Goal: Task Accomplishment & Management: Manage account settings

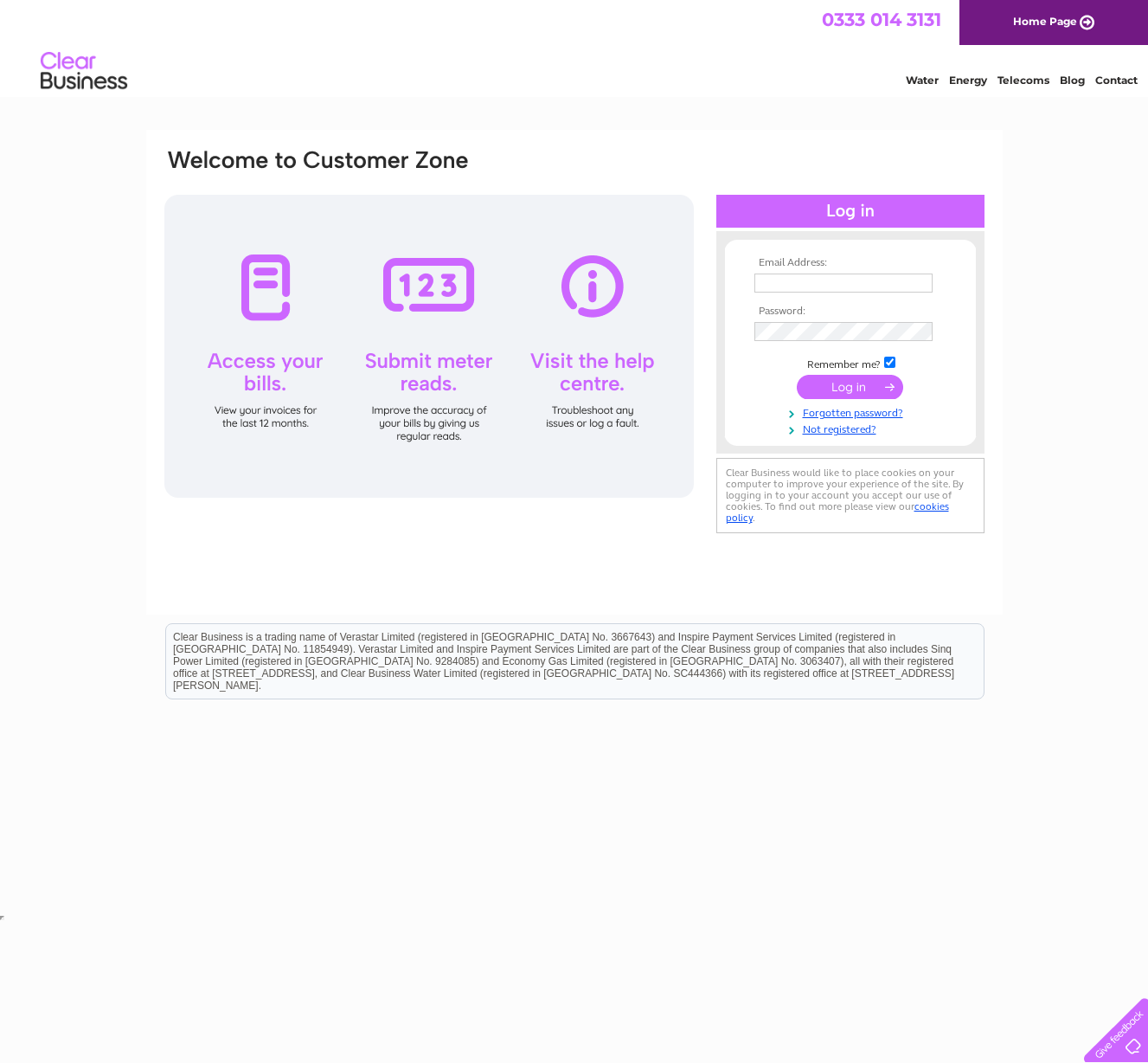
type input "bcyc.Hontreas@gmail.com"
click at [852, 379] on input "submit" at bounding box center [850, 386] width 107 height 24
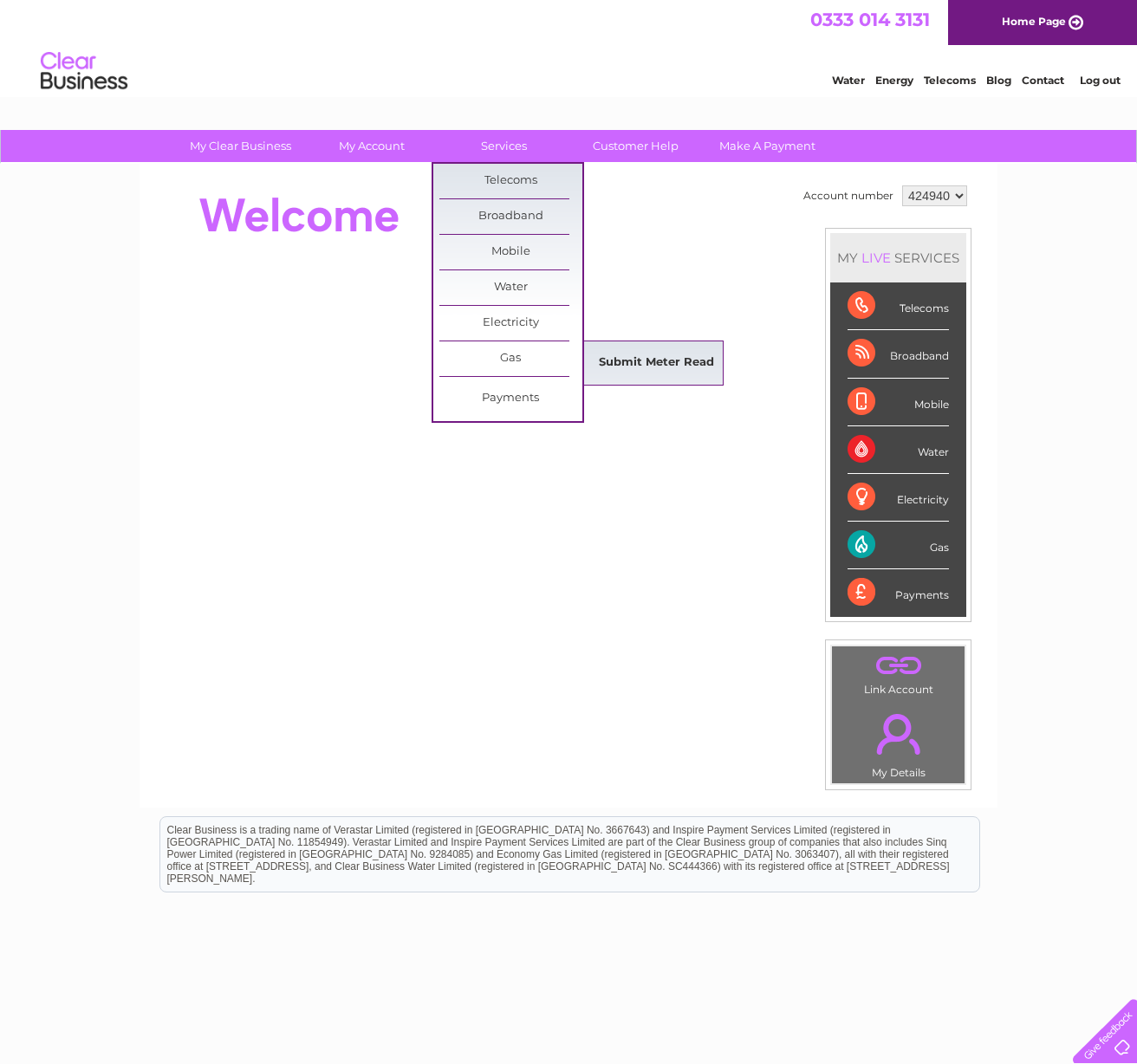
click at [635, 360] on link "Submit Meter Read" at bounding box center [656, 363] width 143 height 35
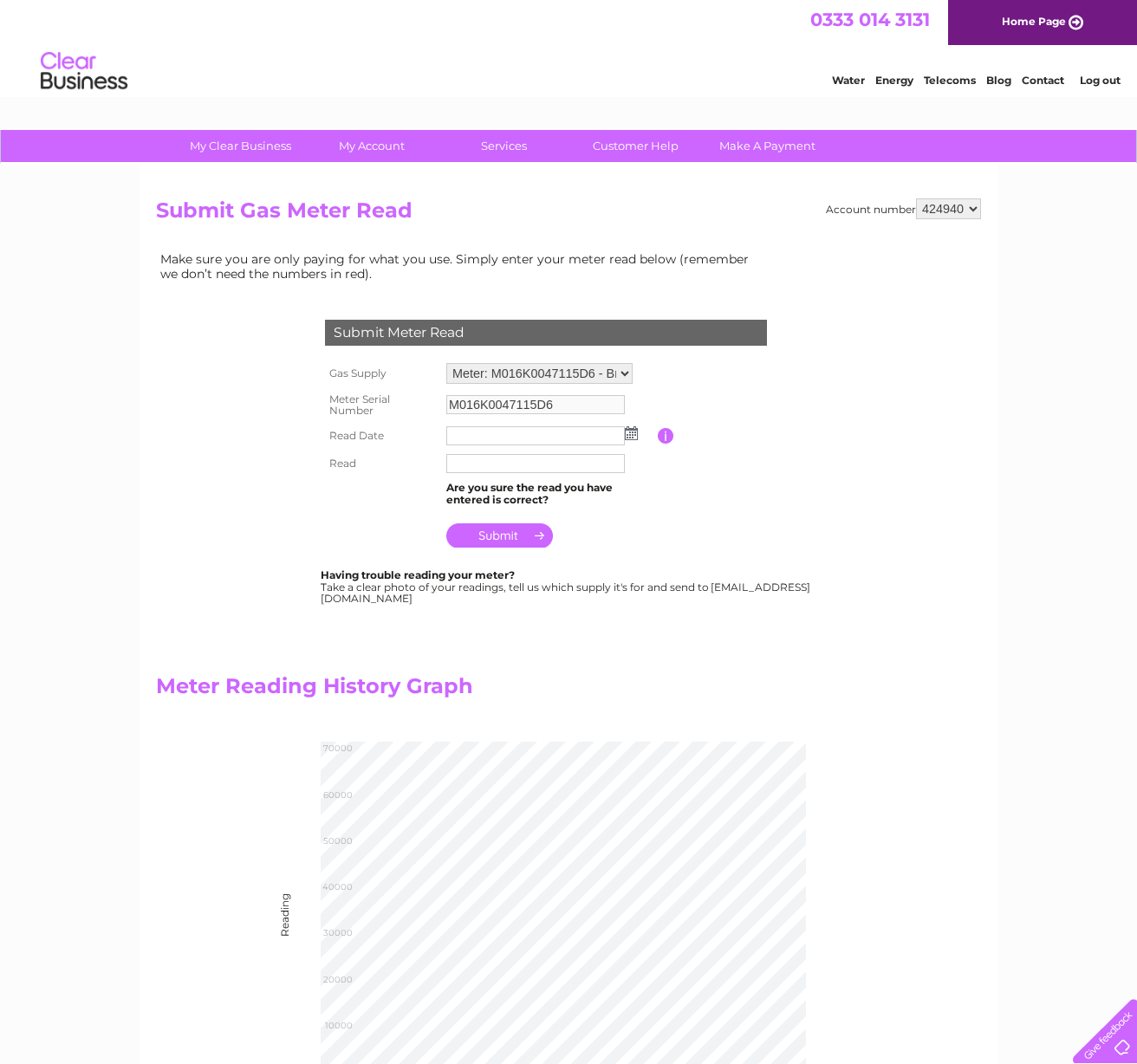
click at [635, 431] on img at bounding box center [631, 433] width 13 height 13
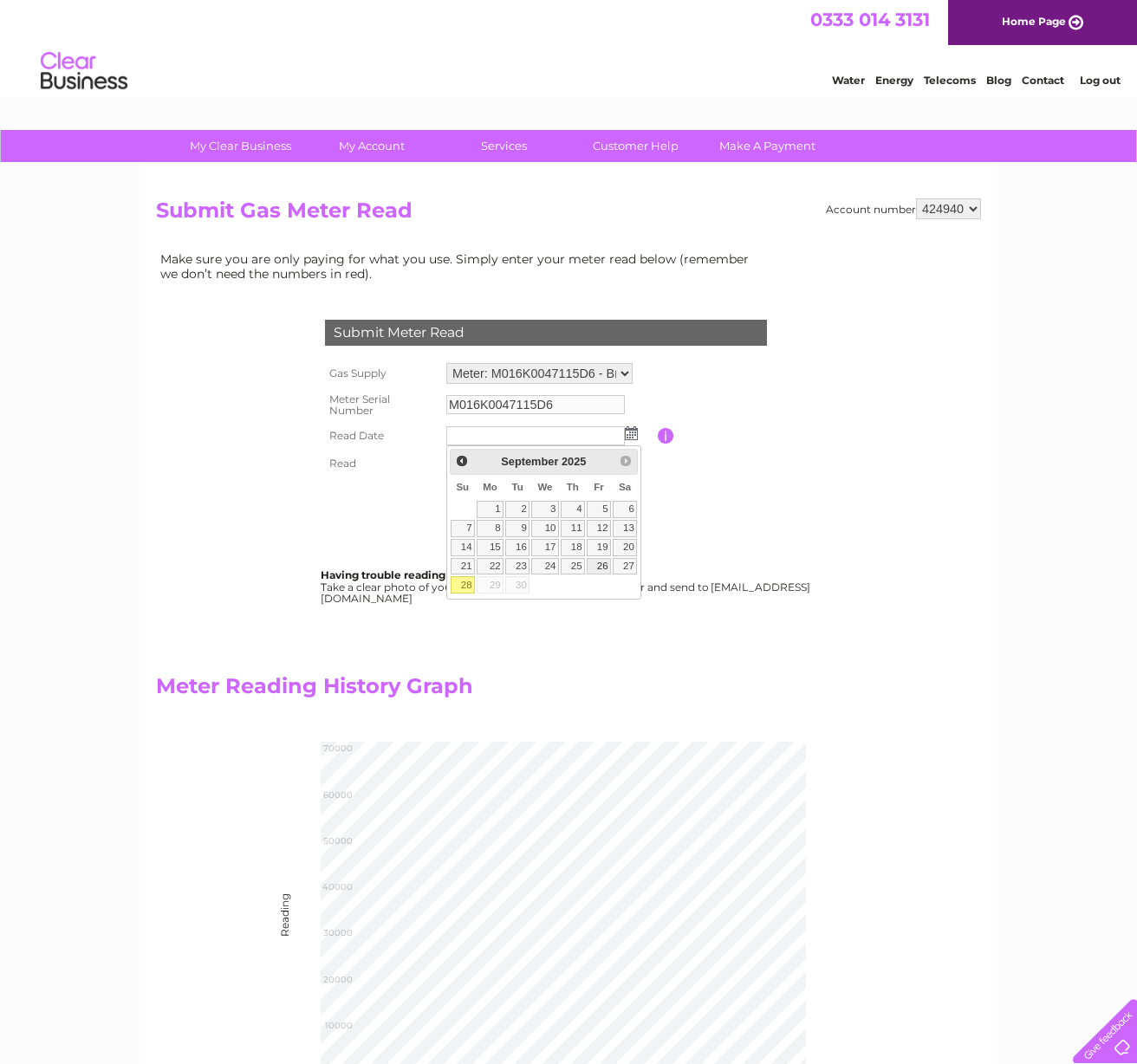
click at [596, 569] on link "26" at bounding box center [598, 567] width 24 height 17
type input "2025/09/26"
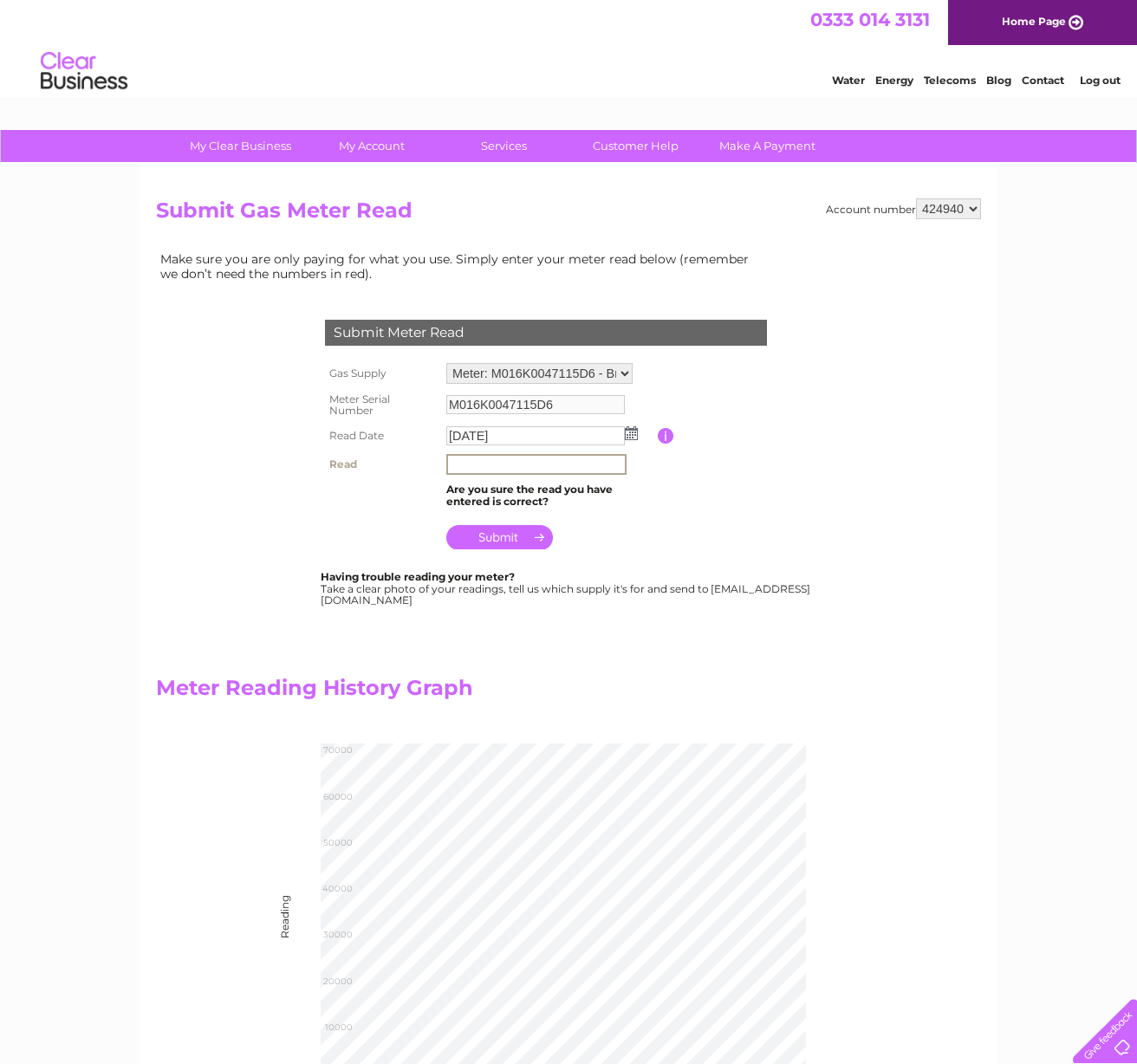
click at [502, 459] on input "text" at bounding box center [536, 465] width 180 height 21
type input "066851"
click at [497, 537] on input "submit" at bounding box center [499, 535] width 107 height 24
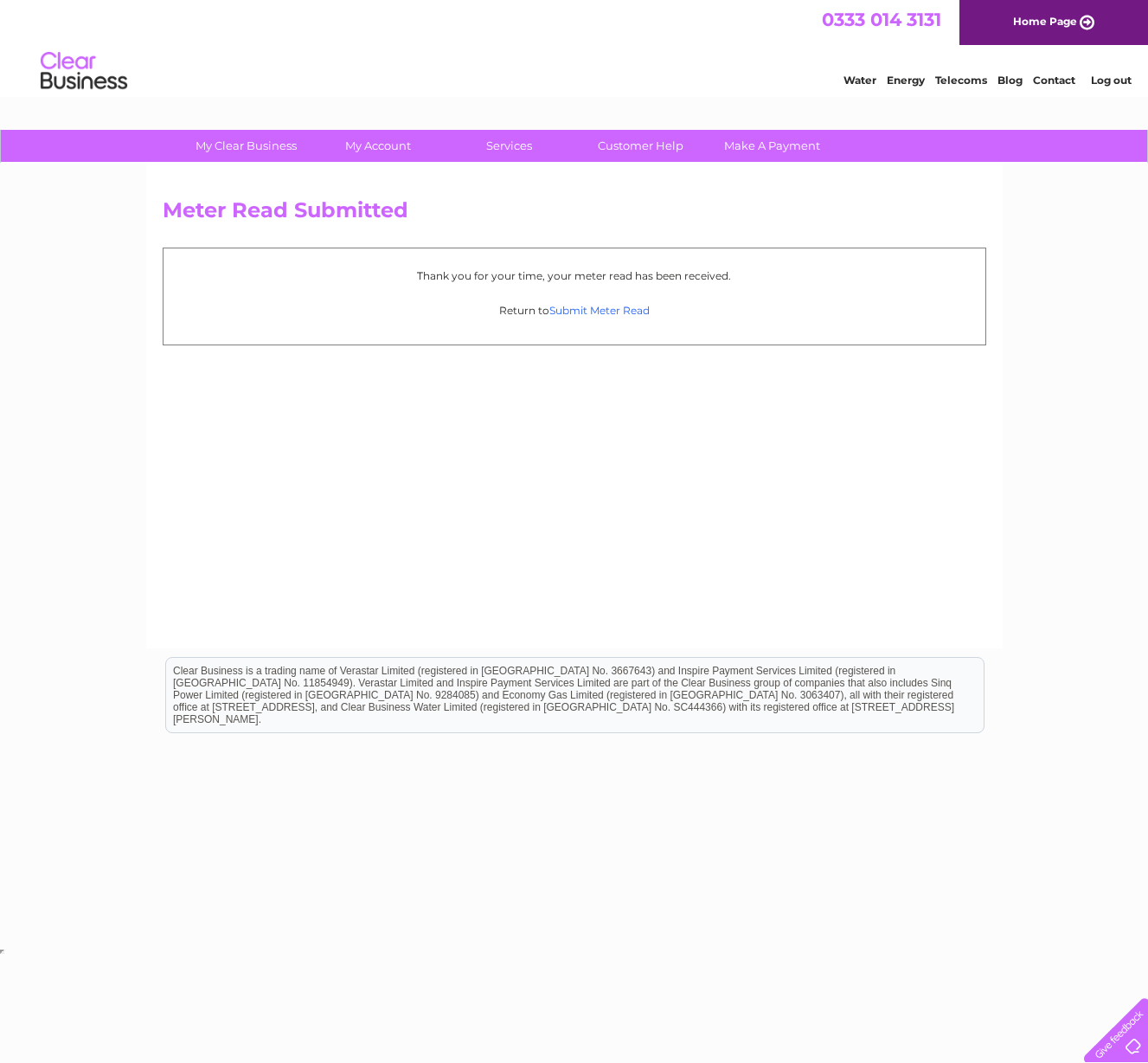
click at [602, 307] on link "Submit Meter Read" at bounding box center [599, 310] width 100 height 13
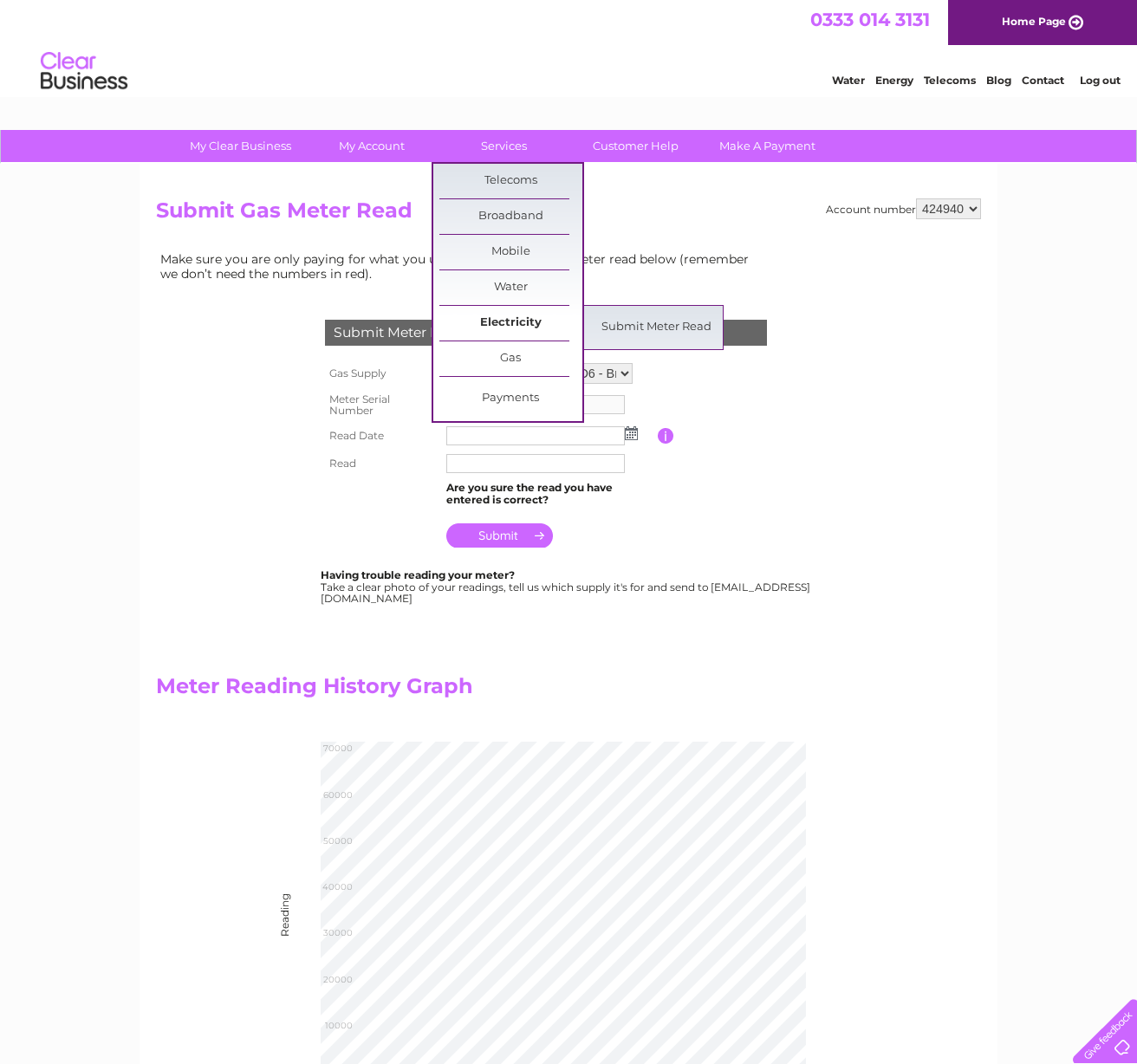
click at [502, 318] on link "Electricity" at bounding box center [511, 323] width 143 height 35
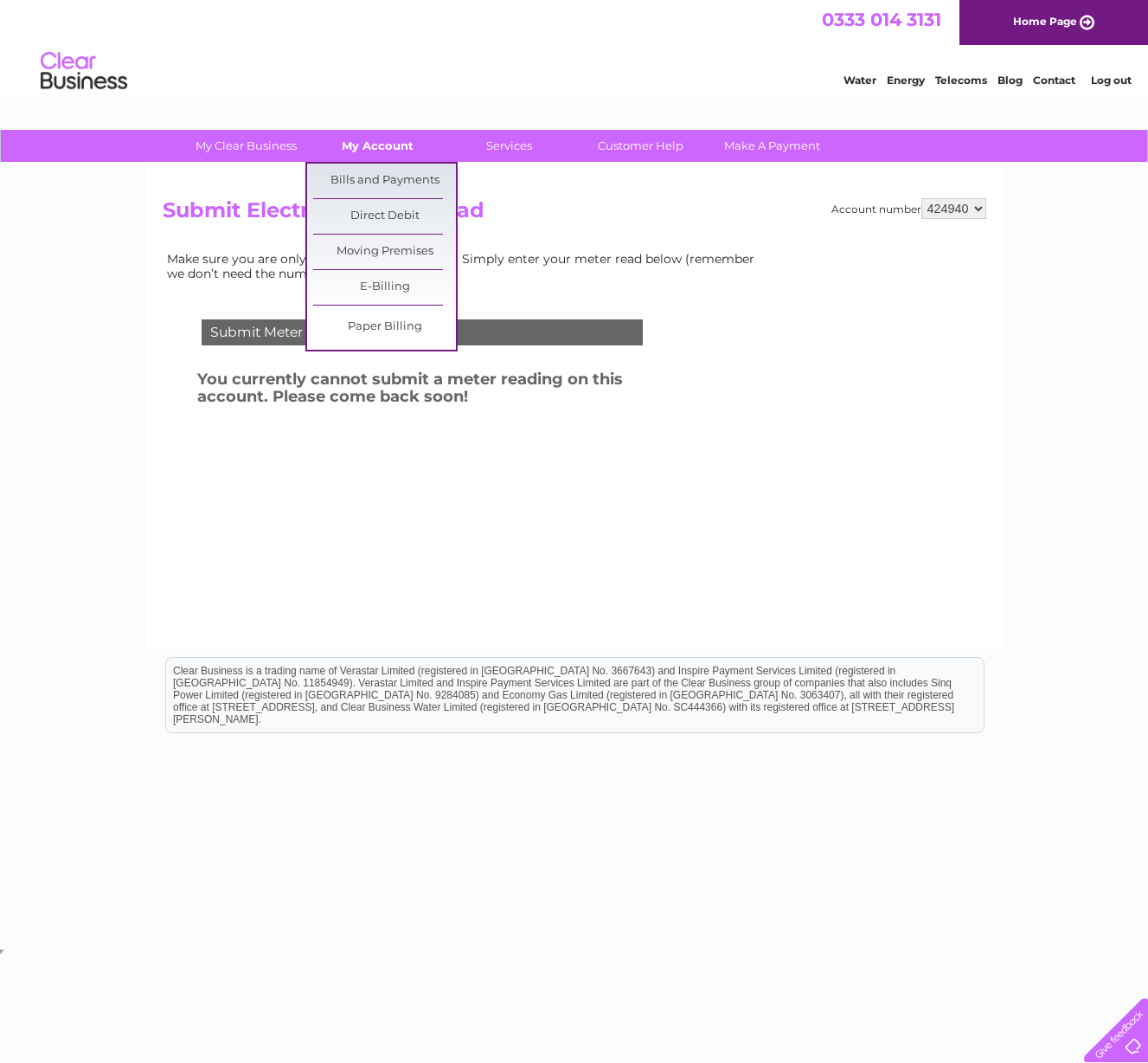
click at [380, 131] on link "My Account" at bounding box center [378, 145] width 143 height 32
click at [376, 175] on link "Bills and Payments" at bounding box center [384, 181] width 143 height 35
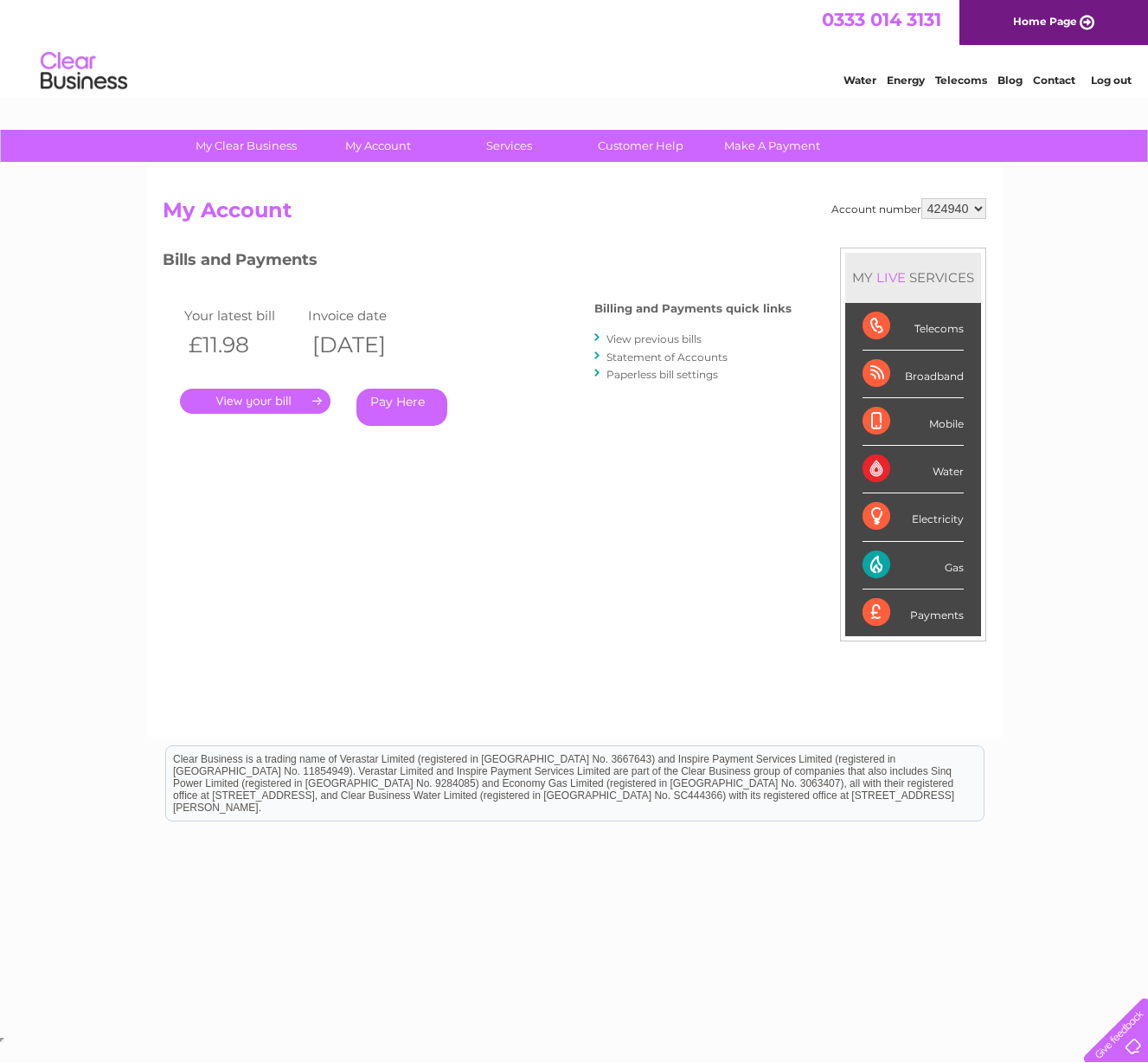
click at [280, 403] on link "." at bounding box center [255, 401] width 151 height 25
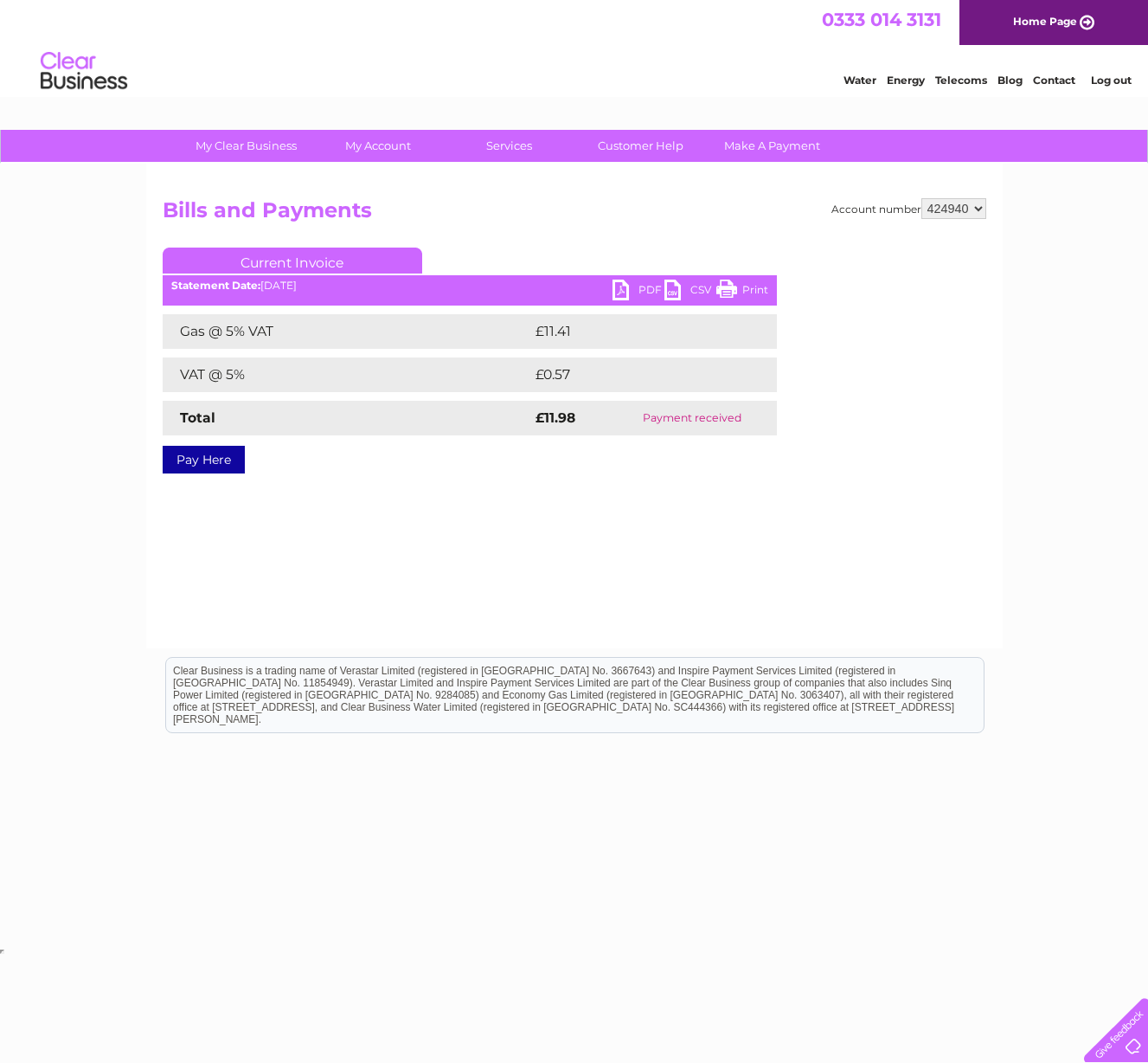
click at [649, 292] on link "PDF" at bounding box center [639, 292] width 52 height 25
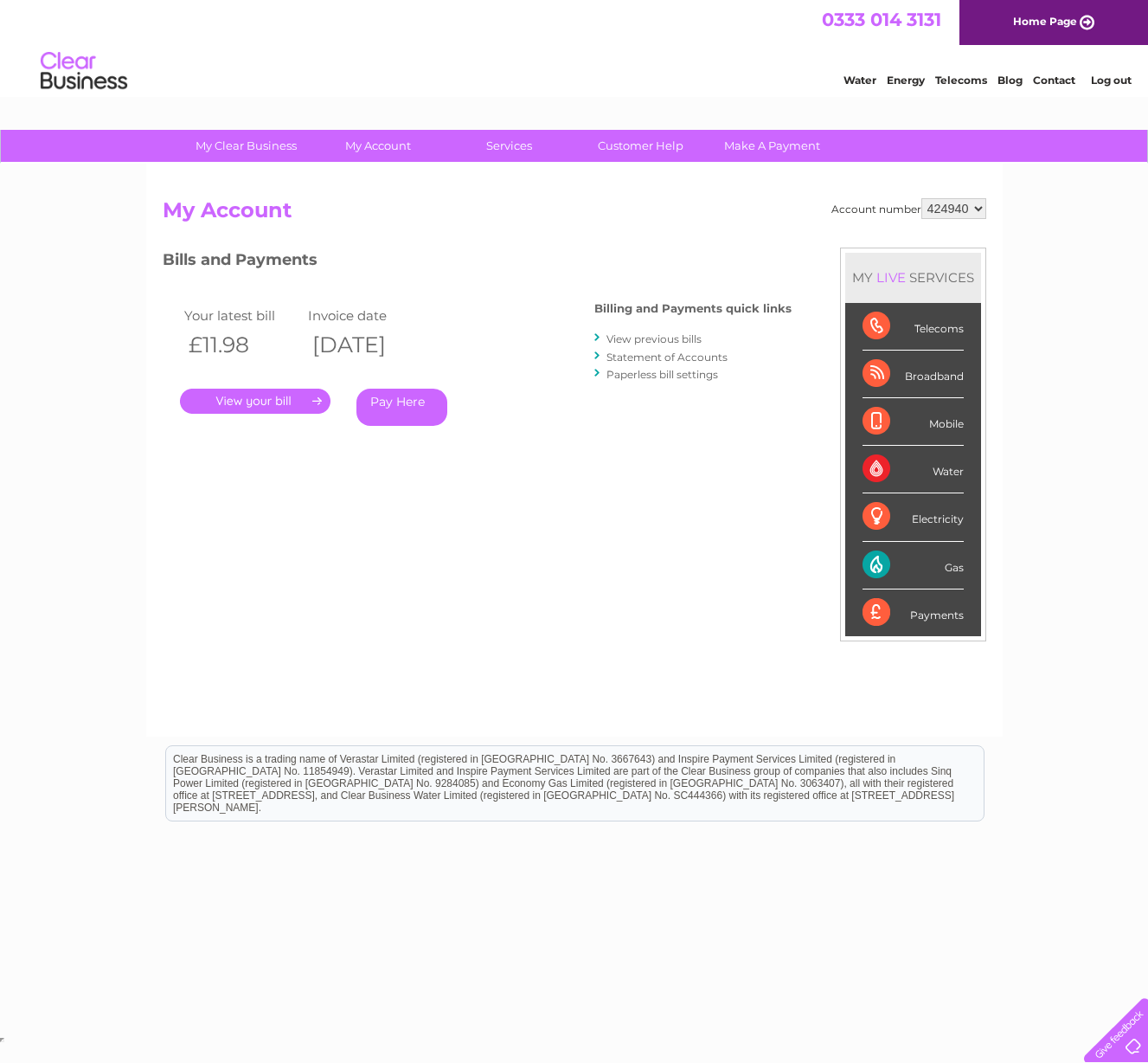
click at [676, 336] on link "View previous bills" at bounding box center [653, 339] width 95 height 13
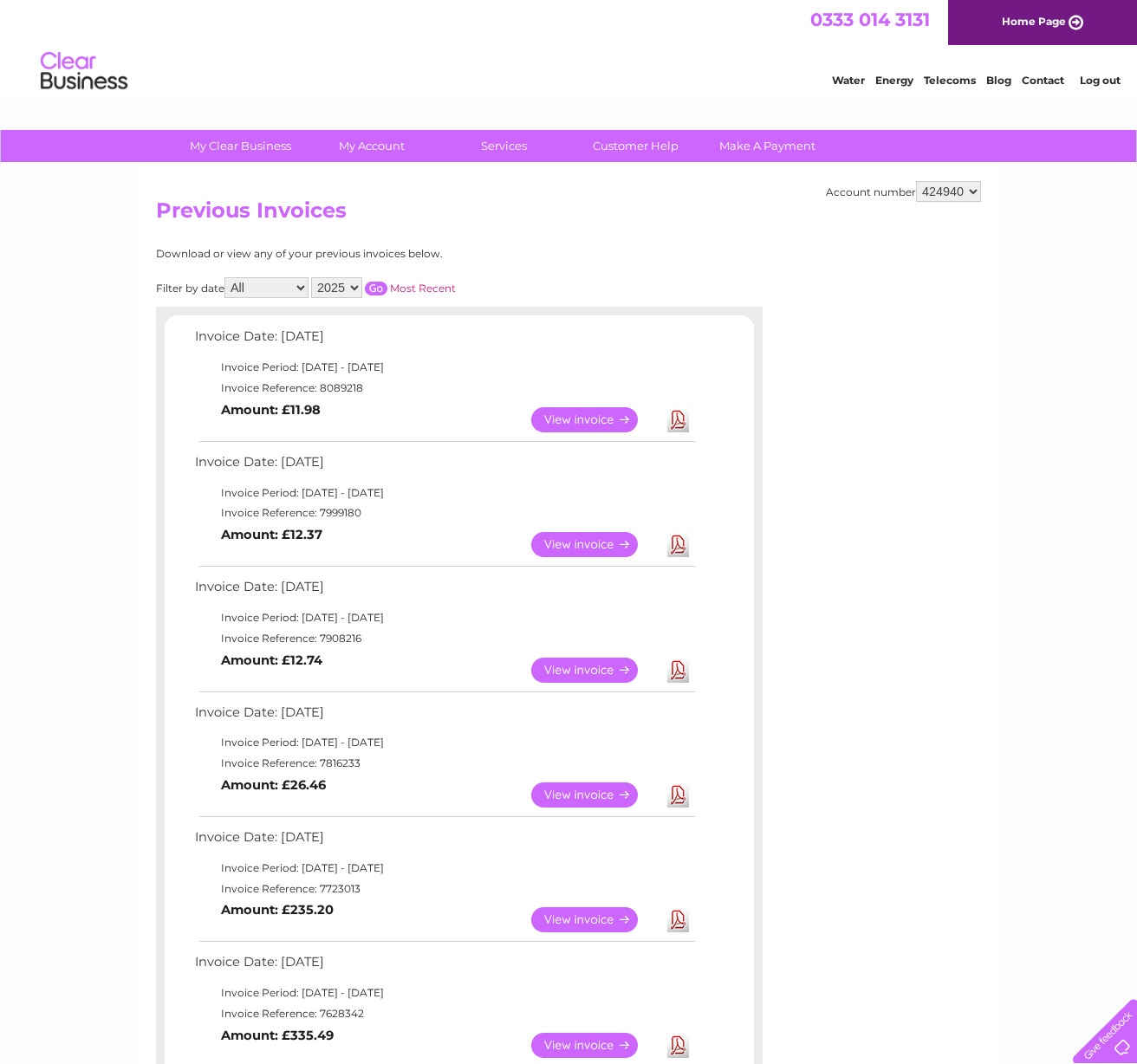
click at [674, 543] on link "Download" at bounding box center [678, 545] width 22 height 25
click at [633, 668] on link "View" at bounding box center [594, 671] width 127 height 25
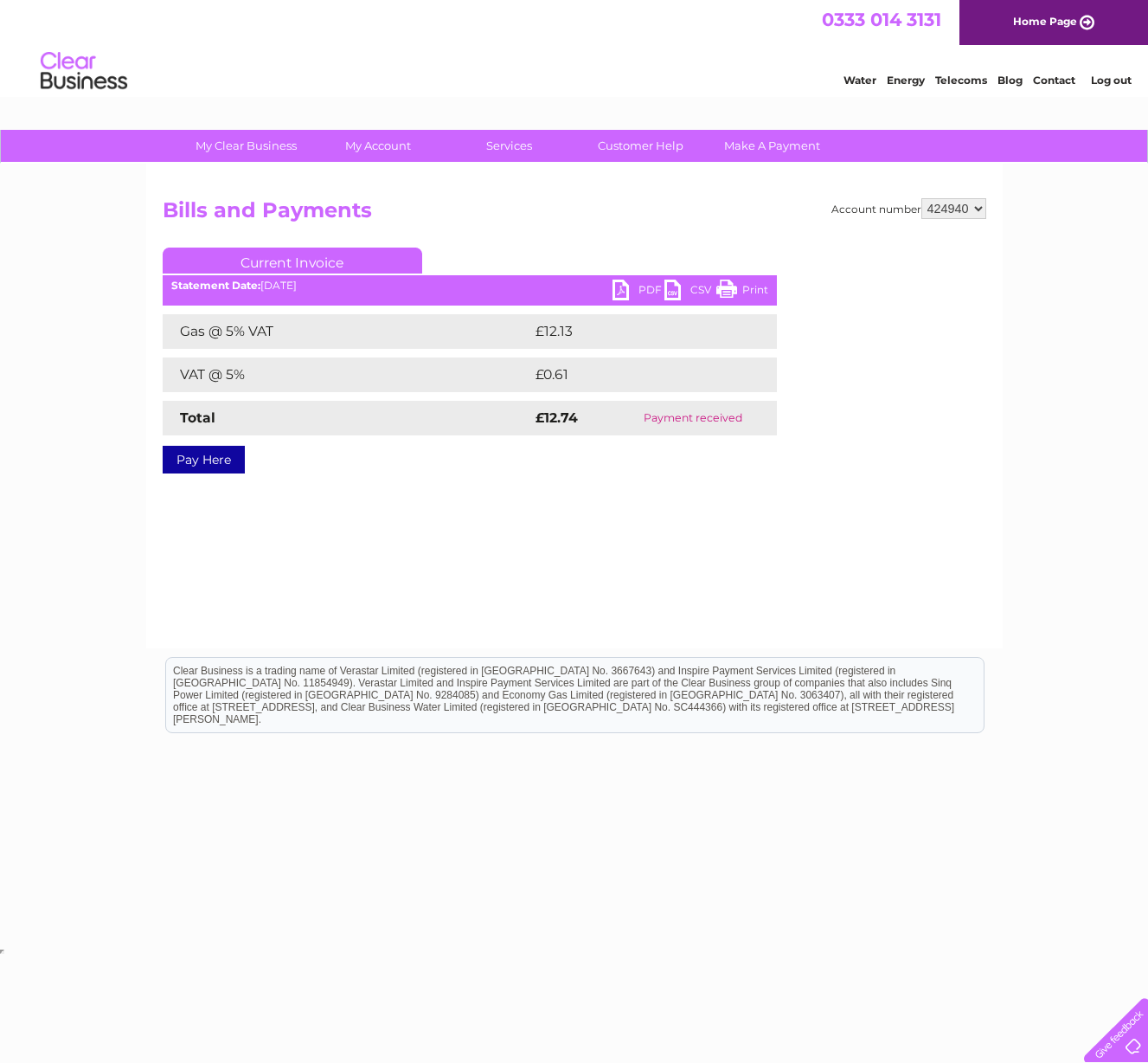
click at [653, 291] on link "PDF" at bounding box center [639, 292] width 52 height 25
